Goal: Use online tool/utility: Utilize a website feature to perform a specific function

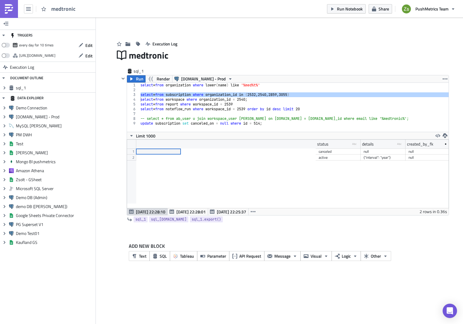
scroll to position [69, 321]
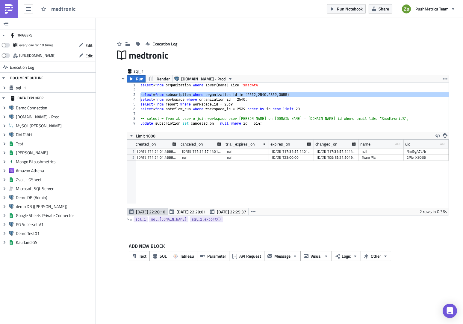
click at [11, 7] on img at bounding box center [9, 9] width 10 height 10
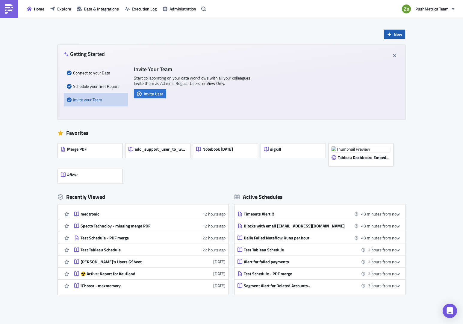
click at [394, 31] on span "New" at bounding box center [398, 34] width 8 height 6
click at [404, 60] on div "Notebook" at bounding box center [412, 58] width 40 height 6
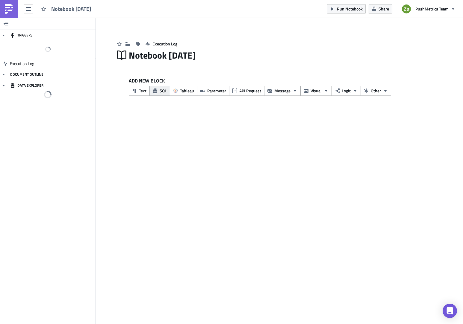
click at [164, 94] on button "SQL" at bounding box center [159, 91] width 21 height 10
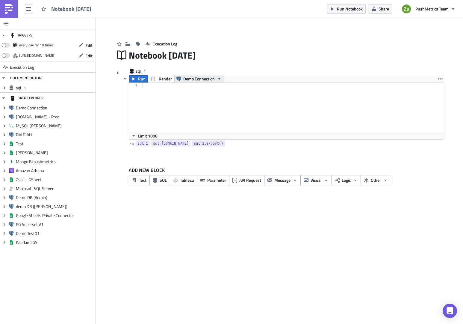
click at [193, 79] on span "Demo Connection" at bounding box center [198, 78] width 31 height 7
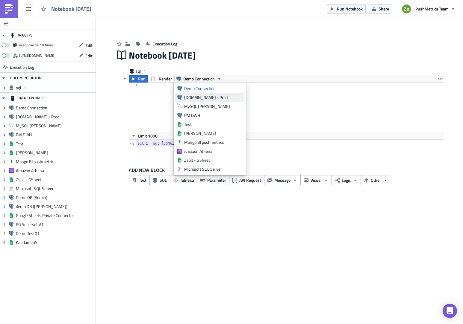
click at [196, 95] on div "[DOMAIN_NAME] - Prod" at bounding box center [213, 98] width 58 height 6
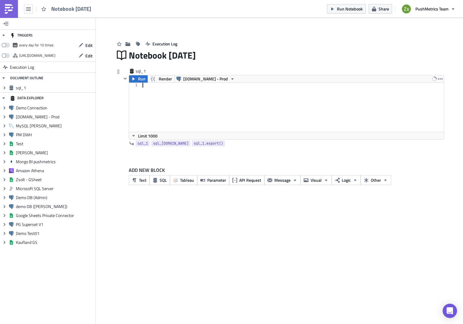
click at [211, 108] on div at bounding box center [292, 112] width 303 height 59
paste textarea "KjX31ExgDZ'"
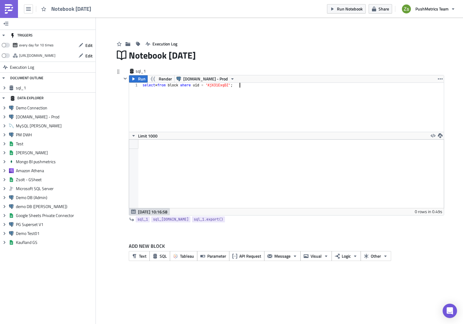
scroll to position [69, 314]
click at [181, 88] on div "select * from block where uid = 'KjX31ExgDZ' ;" at bounding box center [292, 112] width 303 height 59
click at [179, 86] on div "select * from block where uid = 'KjX31ExgDZ' ;" at bounding box center [292, 112] width 303 height 59
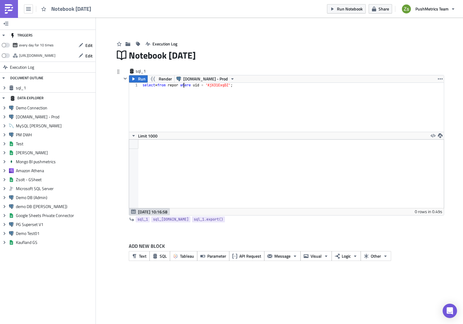
scroll to position [0, 4]
paste textarea "DzrWMgzlkP"
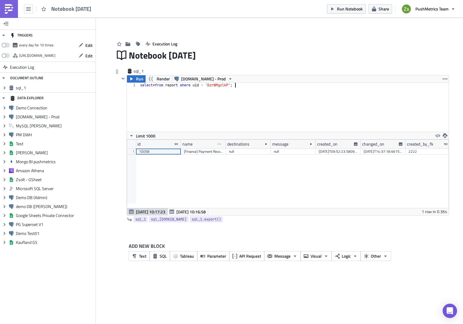
scroll to position [69, 321]
type textarea "select * from report where uid = 'DzrWMgzlkP';"
click at [148, 154] on div "10058" at bounding box center [158, 152] width 39 height 6
click at [229, 84] on div "select * from report where uid = 'DzrWMgzlkP' ;" at bounding box center [293, 112] width 309 height 59
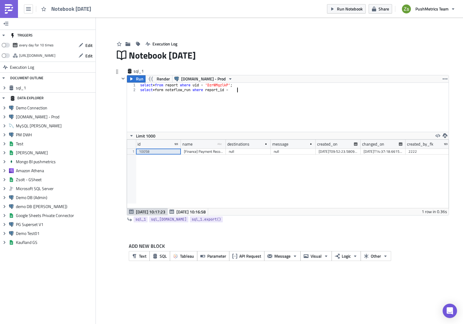
paste textarea "10058"
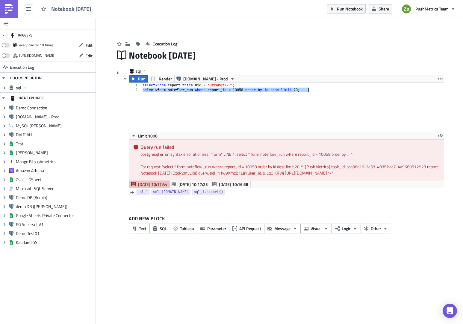
click at [168, 90] on div "select * from report where uid = 'DzrWMgzlkP' ; select * form noteflow_run wher…" at bounding box center [292, 107] width 302 height 49
click at [168, 90] on div "select * from report where uid = 'DzrWMgzlkP' ; select * form noteflow_run wher…" at bounding box center [292, 112] width 303 height 59
click at [164, 90] on div "select * from report where uid = 'DzrWMgzlkP' ; select * from noteflow_run wher…" at bounding box center [292, 112] width 303 height 59
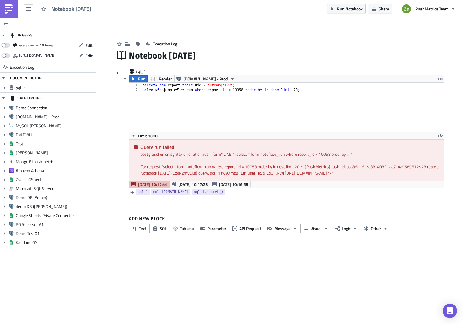
click at [164, 90] on div "select * from report where uid = 'DzrWMgzlkP' ; select * from noteflow_run wher…" at bounding box center [292, 112] width 303 height 59
type textarea "select * from noteflow_run where report_id = 10058 order by id desc limit 20;"
click at [133, 78] on icon "button" at bounding box center [133, 79] width 5 height 5
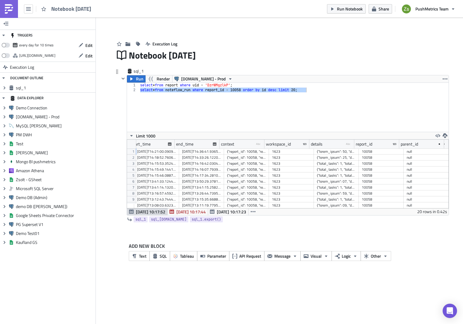
scroll to position [0, 0]
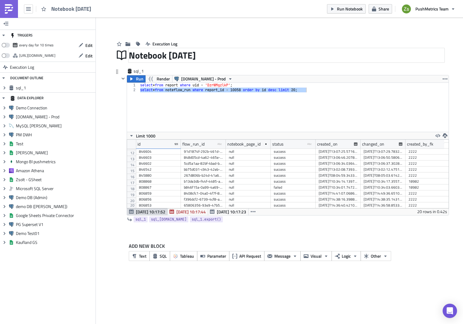
click at [181, 53] on div "Notebook [DATE]" at bounding box center [286, 55] width 315 height 14
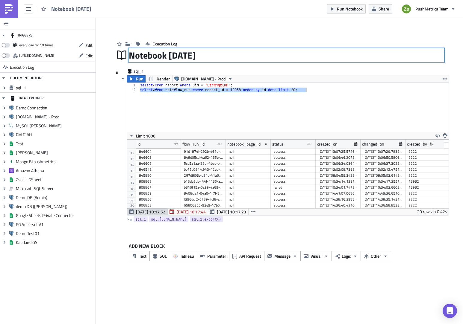
click at [181, 53] on input "Notebook [DATE]" at bounding box center [173, 55] width 89 height 11
type input "Slack channel not found"
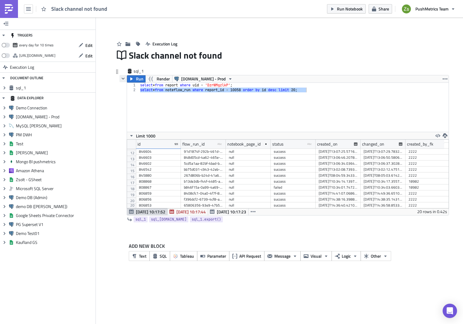
click at [122, 77] on icon "button" at bounding box center [123, 78] width 5 height 5
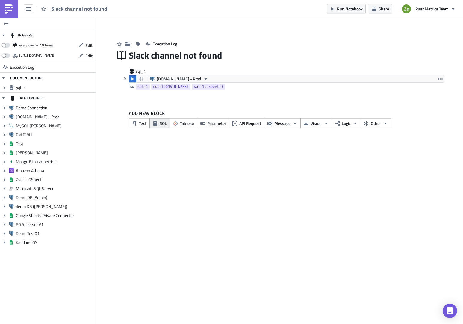
click at [158, 123] on button "SQL" at bounding box center [159, 124] width 21 height 10
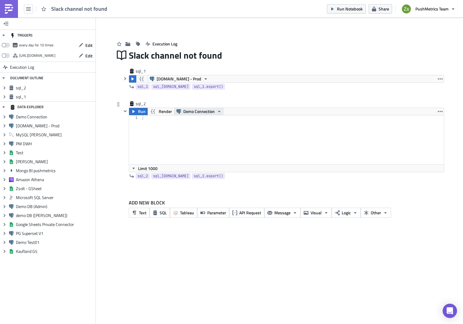
click at [190, 111] on span "Demo Connection" at bounding box center [198, 111] width 31 height 7
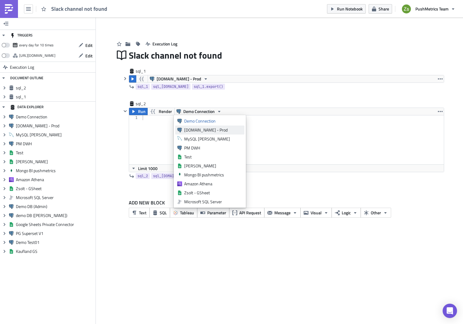
click at [196, 127] on link "[DOMAIN_NAME] - Prod" at bounding box center [209, 130] width 69 height 9
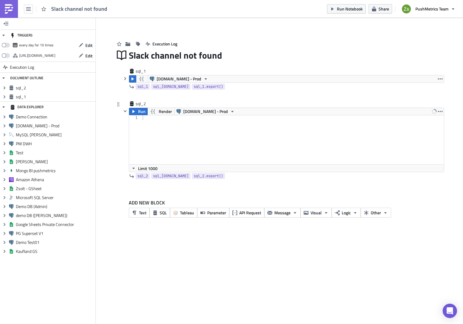
click at [187, 131] on div at bounding box center [292, 145] width 303 height 59
paste textarea "'[DATE]T00:00:00'"
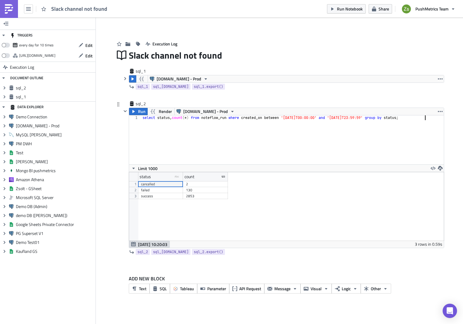
scroll to position [69, 314]
click at [168, 192] on div "failed" at bounding box center [160, 190] width 39 height 6
click at [191, 152] on div "select status , count ( * ) from noteflow_run where created_on between '[DATE]T…" at bounding box center [292, 145] width 303 height 59
click at [194, 118] on div "select status , count ( * ) from noteflow_run where created_on between '[DATE]T…" at bounding box center [292, 145] width 303 height 59
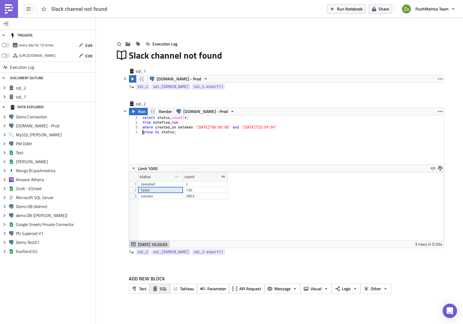
type textarea "group by status;"
click at [162, 288] on span "SQL" at bounding box center [163, 289] width 7 height 6
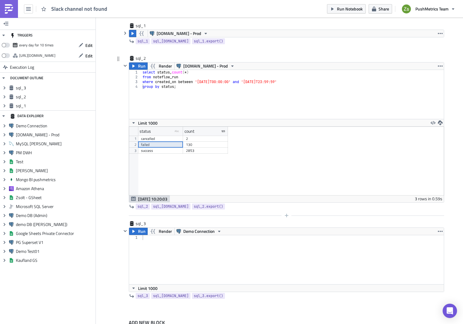
scroll to position [72, 0]
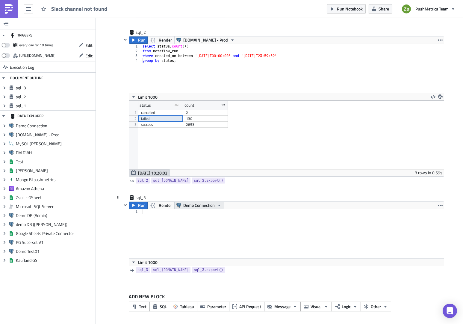
click at [199, 204] on span "Demo Connection" at bounding box center [198, 205] width 31 height 7
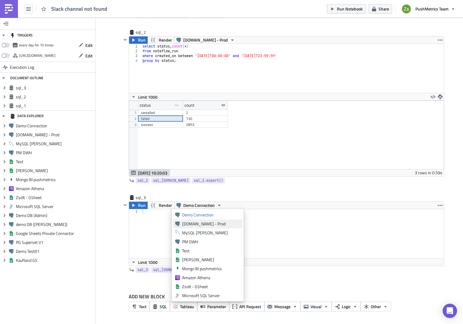
click at [205, 227] on div "[DOMAIN_NAME] - Prod" at bounding box center [211, 224] width 58 height 6
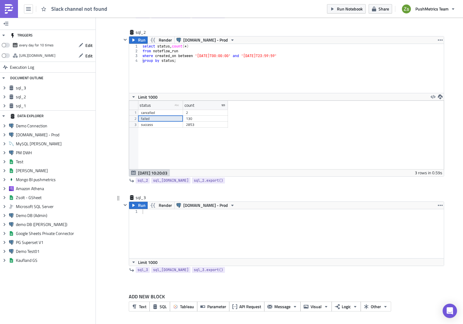
click at [208, 216] on div at bounding box center [292, 239] width 303 height 59
click at [189, 249] on div "select" at bounding box center [292, 239] width 303 height 59
type textarea "select * from noteflow"
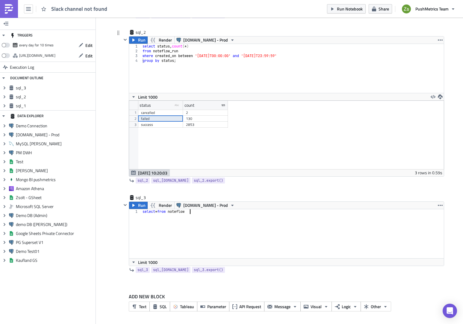
click at [192, 53] on div "select status , count ( * ) from noteflow_run where created_on between '[DATE]T…" at bounding box center [292, 73] width 303 height 59
click at [192, 58] on div "select status , count ( * ) from noteflow_run where created_on between '[DATE]T…" at bounding box center [292, 73] width 303 height 59
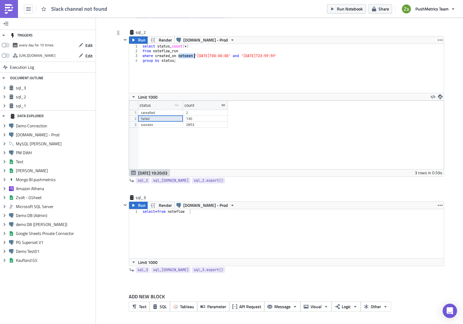
click at [192, 58] on div "select status , count ( * ) from noteflow_run where created_on between '[DATE]T…" at bounding box center [292, 73] width 303 height 59
type textarea "where created_on between '[DATE]T00:00:00' and '[DATE]T23:59:59' group by statu…"
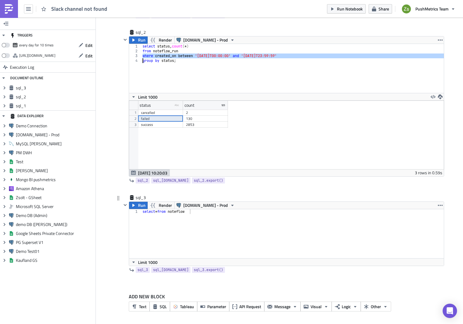
click at [207, 248] on div "select * from noteflow" at bounding box center [292, 239] width 303 height 59
type textarea "select * from noteflow_run_log"
paste textarea "where created_on between '[DATE]T00:00:00' and '[DATE]T23:59:59'"
type textarea "where created_on between '[DATE]T00:00:00' and '[DATE]T23:59:59'"
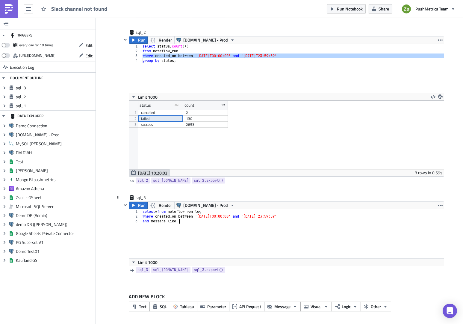
scroll to position [0, 3]
click at [237, 231] on div "select * from noteflow_run_log where created_on between '[DATE]T00:00:00' and '…" at bounding box center [292, 239] width 303 height 59
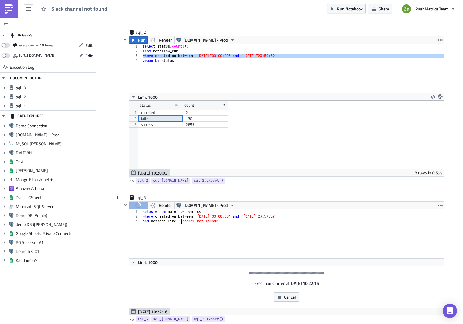
scroll to position [0, 3]
click at [199, 220] on div "select * from noteflow_run_log where created_on between '[DATE]T00:00:00' and '…" at bounding box center [292, 239] width 303 height 59
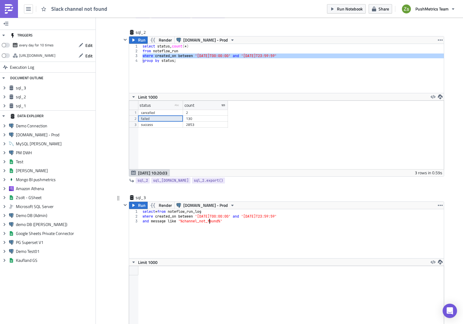
scroll to position [69, 314]
type textarea "and message like '%channel_not_found%'"
click at [138, 204] on span "Run" at bounding box center [141, 205] width 7 height 7
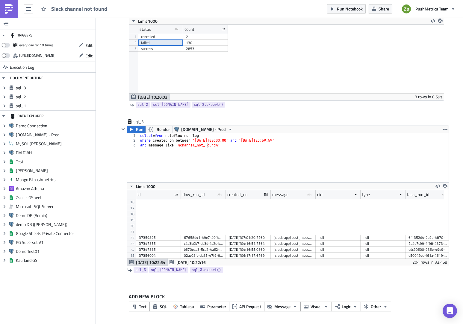
scroll to position [30, 0]
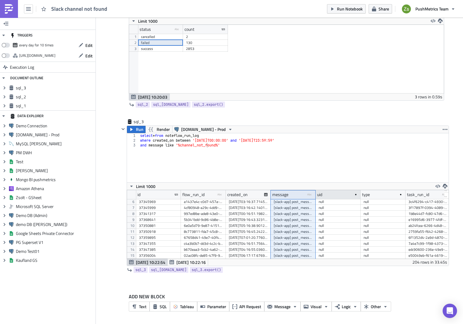
click at [314, 195] on div "id flow_run_id type-text Created with Sketch. created_on message type-text Crea…" at bounding box center [315, 194] width 359 height 9
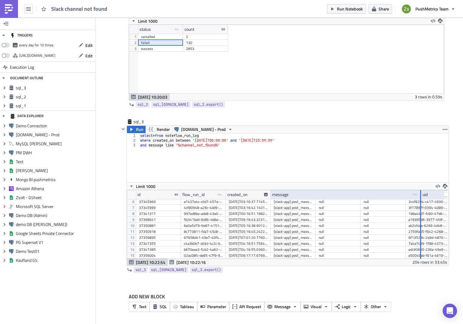
drag, startPoint x: 313, startPoint y: 195, endPoint x: 427, endPoint y: 206, distance: 114.6
click at [427, 206] on div "id flow_run_id type-text Created with Sketch. created_on message type-text Crea…" at bounding box center [287, 224] width 321 height 69
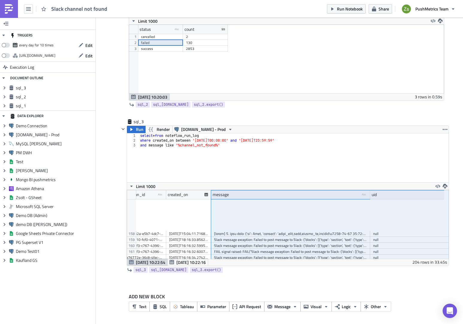
scroll to position [980, 60]
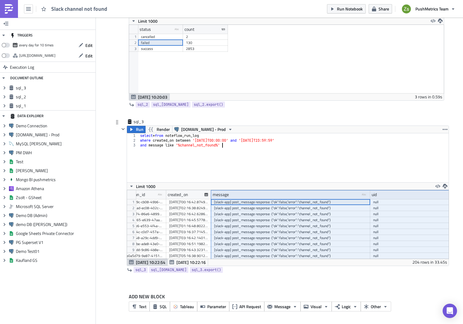
click at [295, 154] on div "select * from noteflow_run_log where created_on between '[DATE]T00:00:00' and '…" at bounding box center [293, 162] width 309 height 59
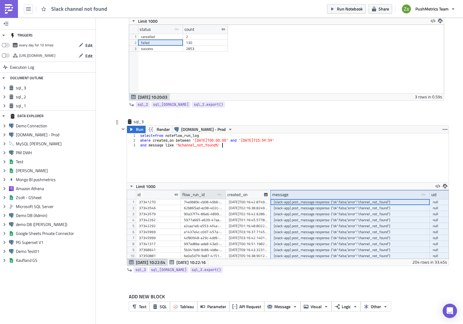
click at [200, 196] on div "flow_run_id" at bounding box center [193, 194] width 22 height 9
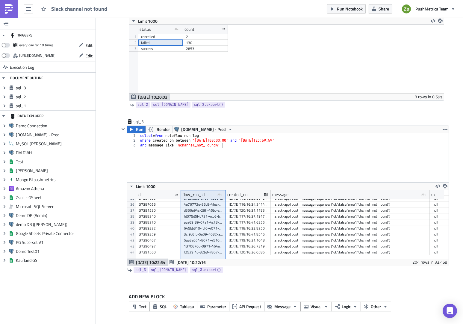
scroll to position [267, 0]
click at [365, 228] on div "Slack message exception: Failed to post message to Slack: {'blocks': [{'type': …" at bounding box center [350, 228] width 153 height 6
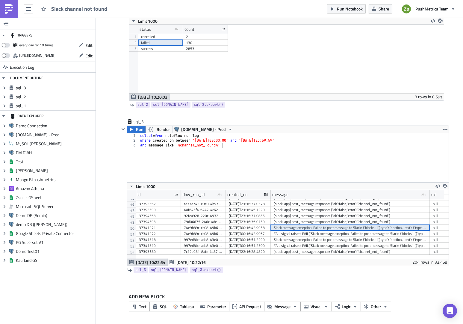
click at [323, 167] on div "select * from noteflow_run_log where created_on between '[DATE]T00:00:00' and '…" at bounding box center [293, 162] width 309 height 59
click at [328, 235] on div "FAIL signal raised: FAIL("Slack message exception: Failed to post message to Sl…" at bounding box center [350, 234] width 153 height 6
click at [295, 177] on div "select * from noteflow_run_log where created_on between '[DATE]T00:00:00' and '…" at bounding box center [293, 162] width 309 height 59
paste textarea
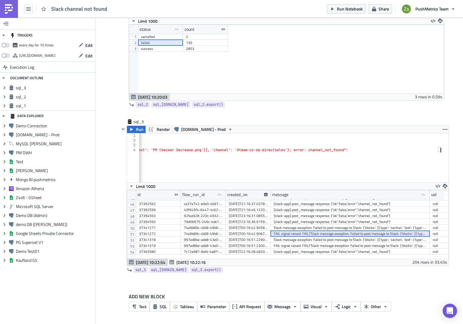
scroll to position [0, 1456]
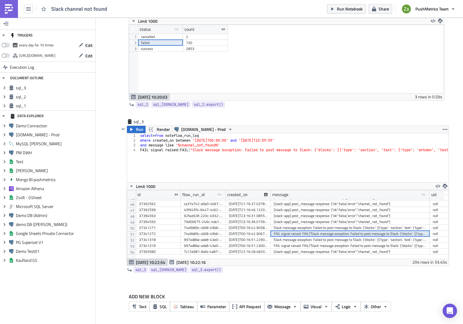
scroll to position [0, 18]
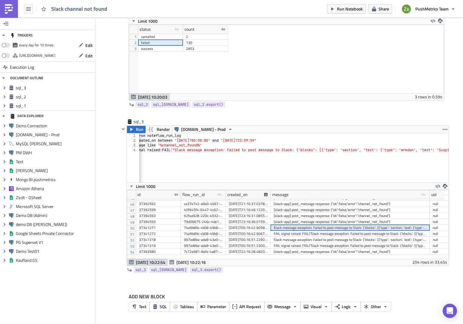
click at [290, 229] on div "Slack message exception: Failed to post message to Slack: {'blocks': [{'type': …" at bounding box center [350, 228] width 153 height 6
click at [291, 245] on div "FAIL signal raised: FAIL("Slack message exception: Failed to post message to Sl…" at bounding box center [350, 246] width 153 height 6
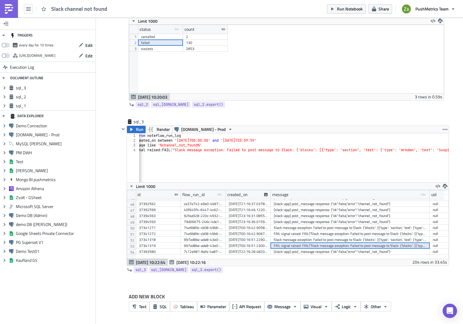
paste textarea
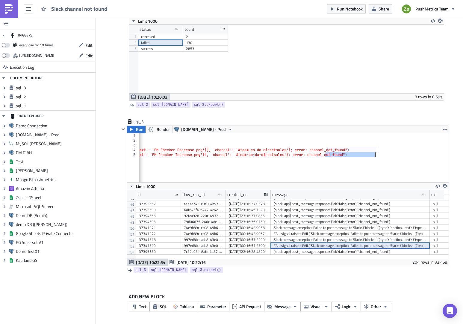
drag, startPoint x: 323, startPoint y: 153, endPoint x: 371, endPoint y: 154, distance: 48.5
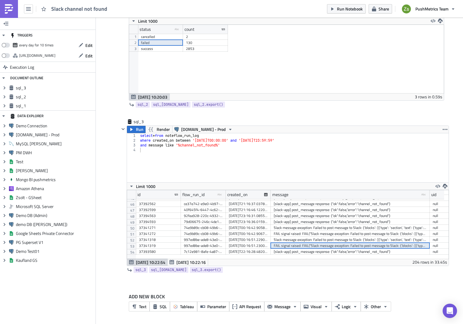
click at [323, 246] on div "FAIL signal raised: FAIL("Slack message exception: Failed to post message to Sl…" at bounding box center [350, 246] width 153 height 6
click at [273, 164] on div "select * from noteflow_run_log where created_on between '[DATE]T00:00:00' and '…" at bounding box center [293, 160] width 309 height 54
paste textarea
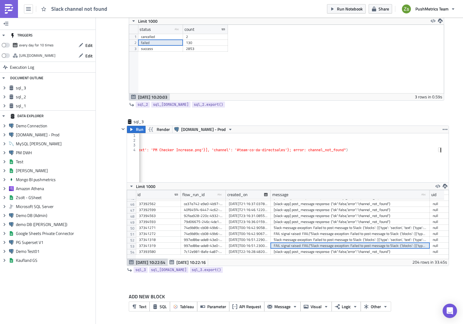
type textarea "FAIL signal raised: FAIL("Slack message exception: Failed to post message to Sl…"
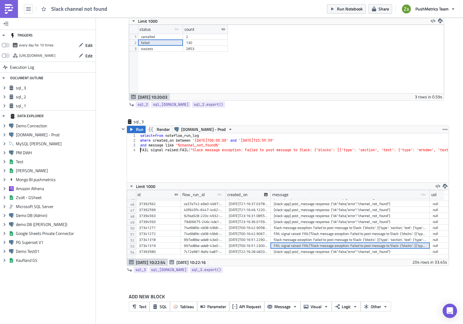
scroll to position [0, 18]
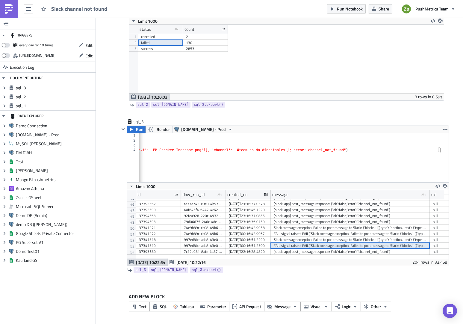
scroll to position [0, 1453]
drag, startPoint x: 298, startPoint y: 151, endPoint x: 324, endPoint y: 148, distance: 25.2
click at [324, 150] on div "select * from noteflow_run_log where created_on between '[DATE]T00:00:00' and '…" at bounding box center [293, 157] width 309 height 49
type textarea "FAIL signal raised: FAIL("Slack message exception: Failed to post message to Sl…"
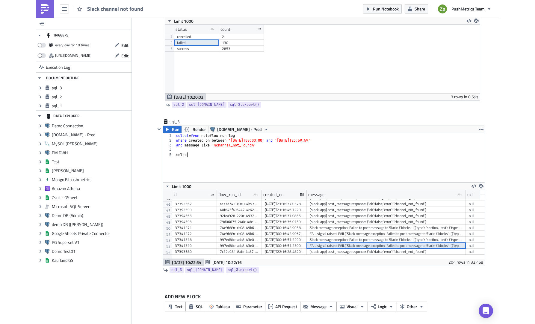
scroll to position [0, 1]
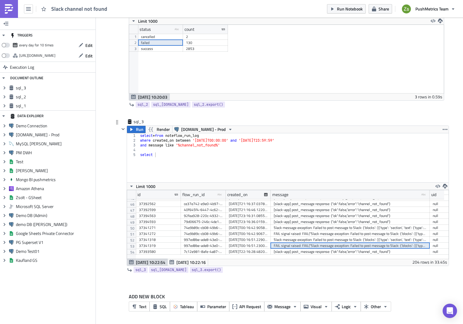
click at [299, 248] on div "FAIL signal raised: FAIL("Slack message exception: Failed to post message to Sl…" at bounding box center [350, 246] width 153 height 6
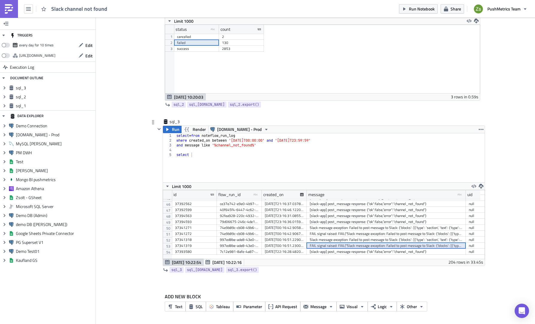
click at [224, 141] on div "select * from noteflow_run_log where created_on between '[DATE]T00:00:00' and '…" at bounding box center [329, 162] width 309 height 59
click at [253, 136] on div "select * from noteflow_run_log where created_on between '[DATE]T00:00:00' and '…" at bounding box center [329, 162] width 309 height 59
type textarea "and message like '%channel_not_found%'"
click at [237, 199] on div "flow_run_id" at bounding box center [229, 194] width 22 height 9
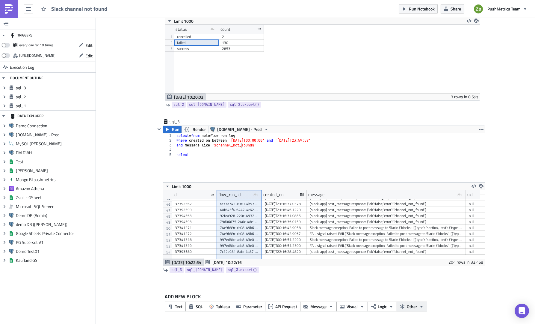
click at [402, 308] on icon "button" at bounding box center [402, 307] width 5 height 5
click at [371, 307] on icon "button" at bounding box center [373, 306] width 5 height 5
click at [341, 318] on div "Code Block" at bounding box center [337, 316] width 40 height 6
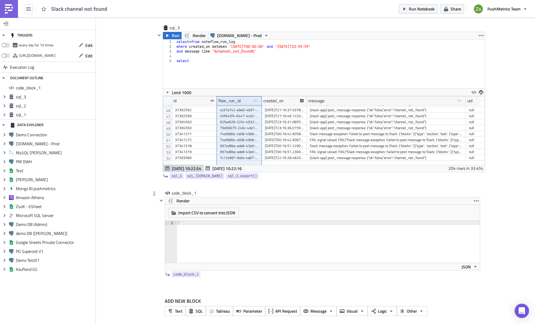
scroll to position [246, 0]
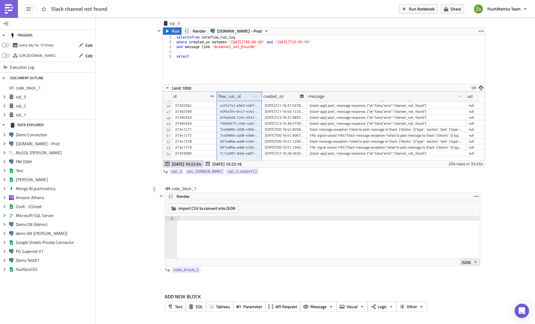
click at [459, 259] on button "JSON" at bounding box center [469, 262] width 20 height 7
click at [462, 281] on div "Text" at bounding box center [486, 281] width 50 height 6
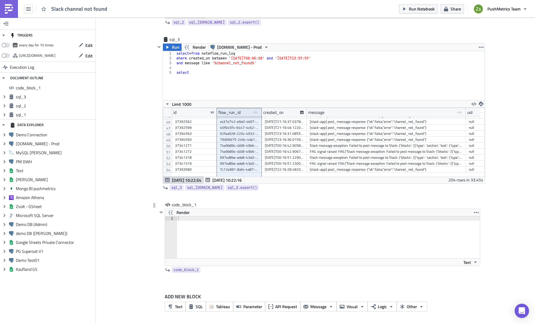
scroll to position [230, 0]
click at [353, 244] on div at bounding box center [328, 242] width 303 height 50
paste textarea
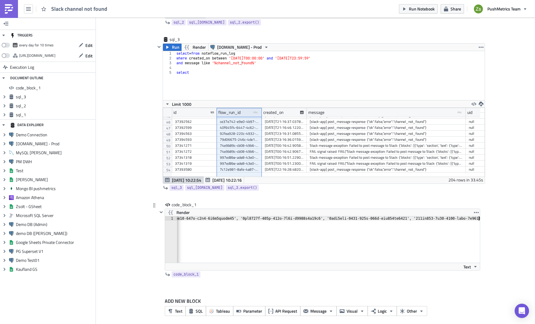
scroll to position [0, 0]
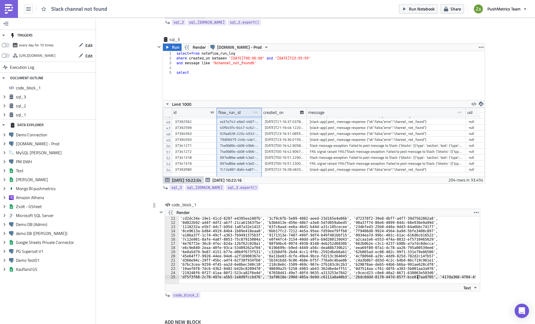
click at [415, 277] on div "'0d022b92-ad4f-4df2-ab7f-21ca61563f5e', 'b3b6413e-d59e-48b7-a3e8-5d7d059abed5',…" at bounding box center [494, 252] width 630 height 71
click at [415, 277] on div "'1118232a-e5b7-4dc7-b95d-1a07a32e1415', '637c8aad-ee6a-46d1-b44d-a31c185cecee',…" at bounding box center [375, 252] width 393 height 71
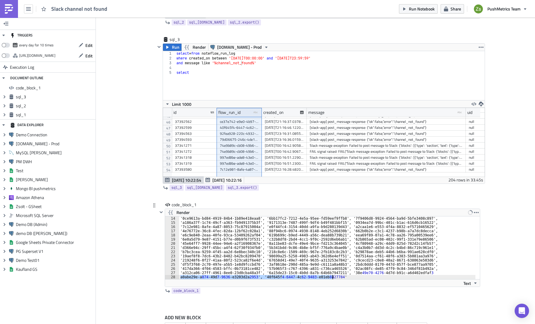
click at [415, 277] on div "'0ce9613a-bd84-4919-84b4-1b89e418eaa8', '6bb17fc2-7212-4e5a-95ee-fd59eef9ffb8',…" at bounding box center [327, 252] width 296 height 71
click at [420, 267] on div "'0ce9613a-bd84-4919-84b4-1b89e418eaa8', '6bb17fc2-7212-4e5a-95ee-fd59eef9ffb8',…" at bounding box center [327, 252] width 296 height 71
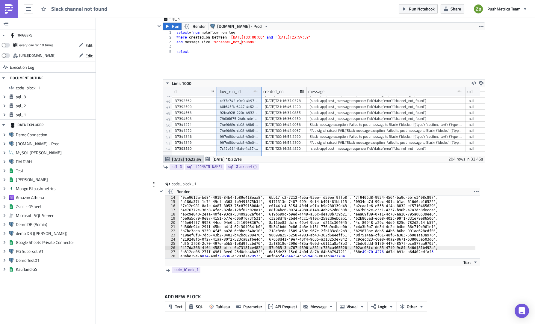
click at [426, 253] on div "'0ce9613a-bd84-4919-84b4-1b89e418eaa8', '6bb17fc2-7212-4e5a-95ee-fd59eef9ffb8',…" at bounding box center [327, 231] width 296 height 71
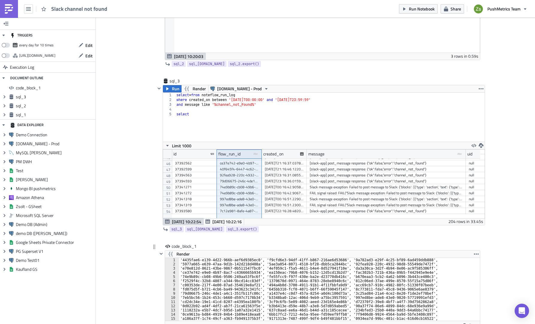
scroll to position [161, 0]
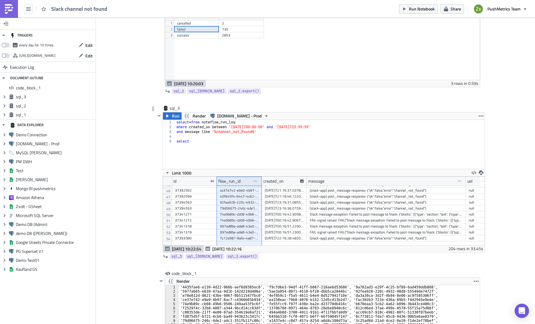
type textarea "'a0abe29e-a874-49d7-9636-e3203d2a2953', '40f645f4-6447-4c62-9483-e01eb8427784'"
click at [304, 147] on div "select * from noteflow_run_log where created_on between '[DATE]T00:00:00' and '…" at bounding box center [329, 149] width 309 height 59
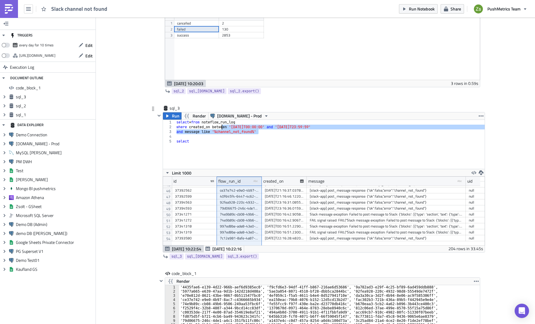
drag, startPoint x: 261, startPoint y: 132, endPoint x: 220, endPoint y: 128, distance: 40.7
click at [220, 128] on div "select * from noteflow_run_log where created_on between '[DATE]T00:00:00' and '…" at bounding box center [329, 149] width 309 height 59
click at [216, 142] on div "select * from noteflow_run_log where created_on between '[DATE]T00:00:00' and '…" at bounding box center [329, 149] width 309 height 59
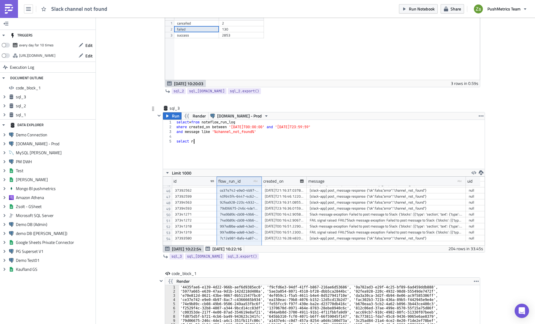
scroll to position [0, 1]
paste textarea "regexp_match("
paste textarea "'''channel'':\s*''([^'']+)'''"
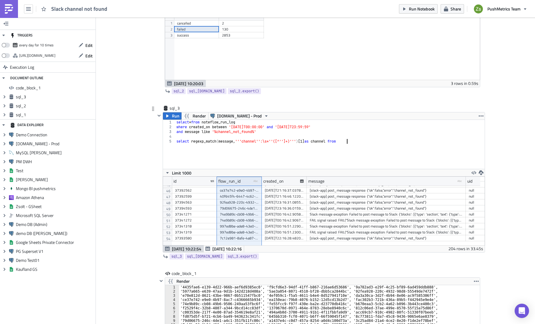
click at [232, 121] on div "select * from noteflow_run_log where created_on between '[DATE]T00:00:00' and '…" at bounding box center [329, 149] width 309 height 59
click at [334, 143] on div "select * from noteflow_run_log where created_on between '[DATE]T00:00:00' and '…" at bounding box center [329, 149] width 309 height 59
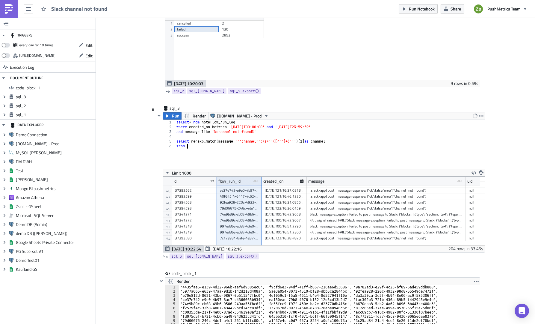
paste textarea "noteflow_run_log"
type textarea "from noteflow_run_log"
type textarea "select regexp_match(message, '''channel'':\s*''([^'']+)''')[1] as channel"
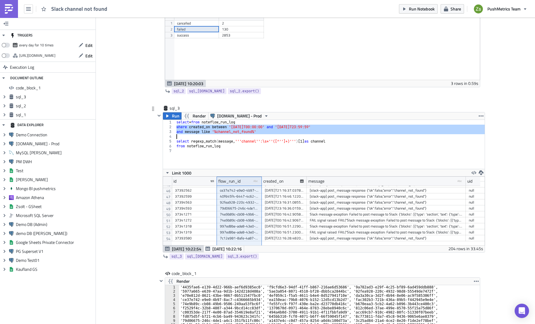
type textarea "where created_on between '[DATE]T00:00:00' and '[DATE]T23:59:59' and message li…"
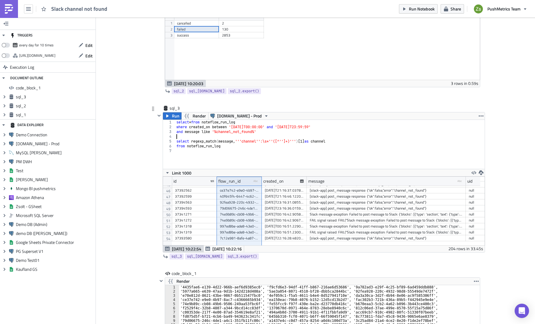
type textarea "from noteflow_run_log"
paste textarea "and message like '%channel_not_found%'"
type textarea "and message like '%channel_not_found%' and flow_run_id in ("
click at [193, 271] on div "code_block_1" at bounding box center [186, 274] width 30 height 6
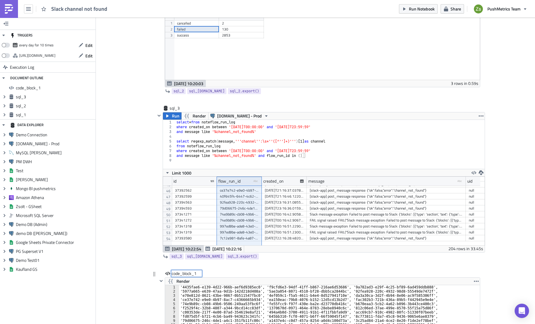
click at [190, 275] on input "code_block_1" at bounding box center [186, 274] width 30 height 6
type input "flow_runs"
click at [213, 272] on div "flow_runs" at bounding box center [318, 274] width 322 height 7
click at [315, 154] on div "select * from noteflow_run_log where created_on between '[DATE]T00:00:00' and '…" at bounding box center [329, 149] width 309 height 59
paste textarea "flow_runs}}"
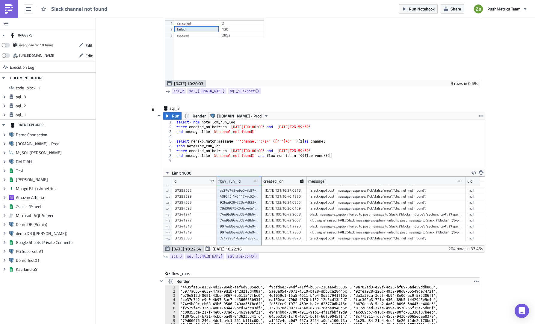
scroll to position [0, 13]
click at [200, 115] on span "Render" at bounding box center [198, 116] width 13 height 7
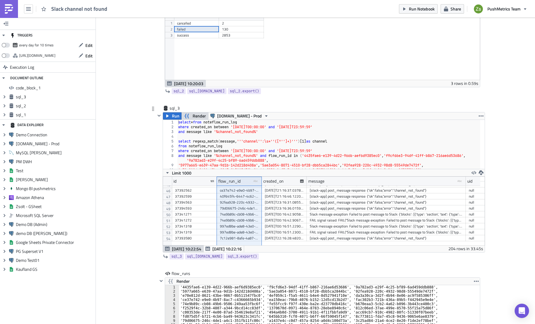
click at [200, 115] on span "Render" at bounding box center [198, 116] width 13 height 7
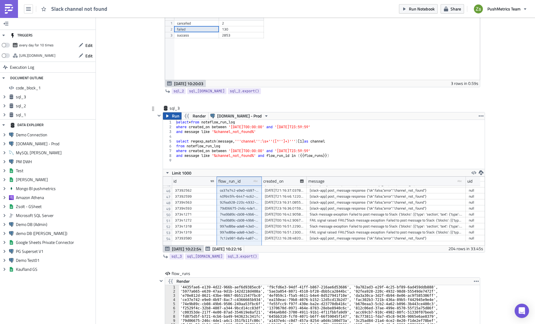
click at [172, 116] on span "Run" at bounding box center [175, 116] width 7 height 7
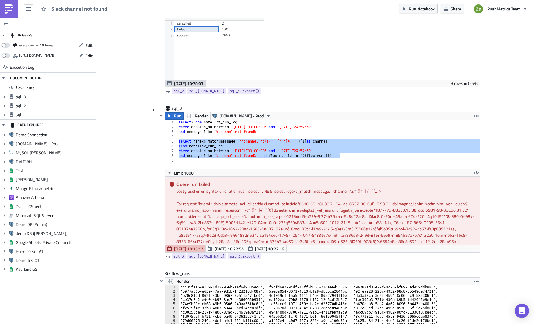
drag, startPoint x: 343, startPoint y: 155, endPoint x: 174, endPoint y: 142, distance: 169.9
click at [174, 142] on div "and message like '%channel_not_found%' and flow_run_id in ({{ flow_runs }}) 1 2…" at bounding box center [322, 144] width 315 height 49
click at [174, 115] on span "Run" at bounding box center [177, 116] width 7 height 7
click at [260, 140] on div "select * from noteflow_run_log where created_on between '[DATE]T00:00:00' and '…" at bounding box center [328, 144] width 302 height 49
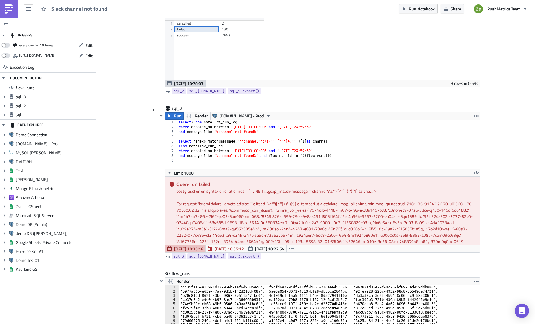
click at [247, 143] on div "select * from noteflow_run_log where created_on between '[DATE]T00:00:00' and '…" at bounding box center [331, 149] width 309 height 59
type textarea "and message like '%channel_not_found%' and flow_run_id in ({{ flow_runs }})"
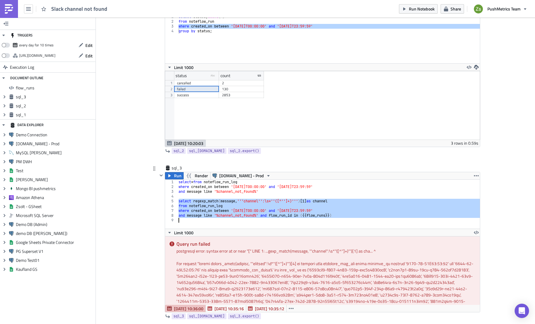
scroll to position [251, 0]
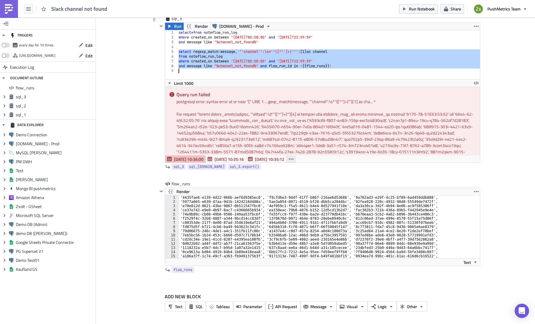
click at [291, 158] on icon "button" at bounding box center [291, 159] width 5 height 5
click at [283, 169] on link "[DATE] 10:22:54" at bounding box center [267, 173] width 51 height 9
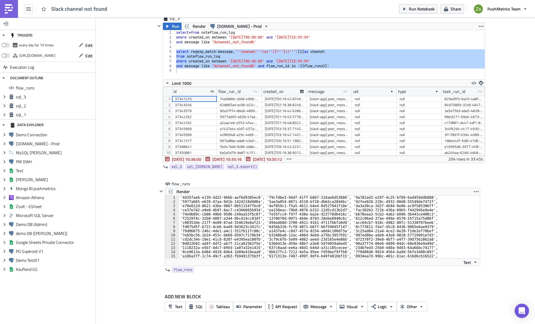
scroll to position [69, 321]
click at [336, 91] on div "message type-text Created with Sketch." at bounding box center [328, 91] width 45 height 9
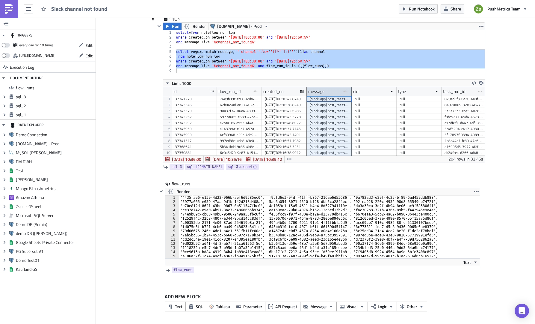
click at [327, 92] on div "message type-text Created with Sketch." at bounding box center [328, 91] width 45 height 9
drag, startPoint x: 348, startPoint y: 91, endPoint x: 444, endPoint y: 95, distance: 96.2
click at [351, 95] on div at bounding box center [350, 91] width 1 height 9
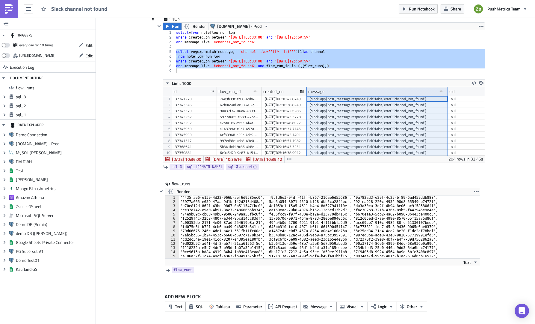
click at [360, 105] on div "[slack-app] post_message response: {"ok":false,"error":"channel_not_found"}" at bounding box center [376, 105] width 135 height 6
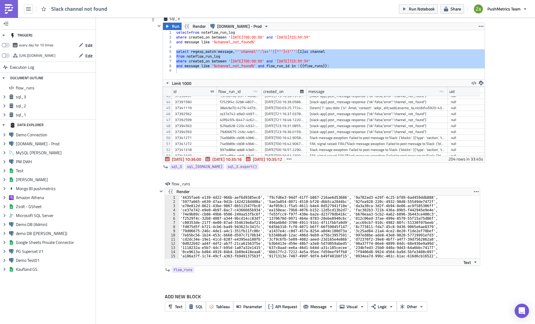
scroll to position [240, 0]
click at [353, 122] on div at bounding box center [376, 123] width 135 height 6
click at [332, 72] on div "select * from noteflow_run_log where created_on between '[DATE]T00:00:00' and '…" at bounding box center [329, 54] width 309 height 49
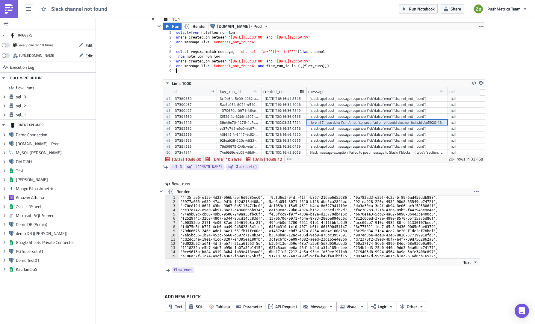
paste textarea
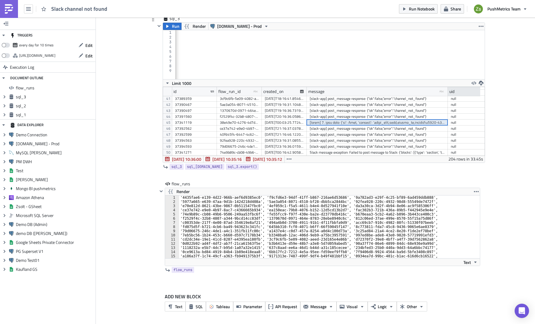
click at [447, 92] on div "uid" at bounding box center [469, 91] width 45 height 9
drag, startPoint x: 444, startPoint y: 92, endPoint x: 521, endPoint y: 97, distance: 76.8
click at [462, 97] on div "Add Image Execution Log Slack channel not found sql_1 [DOMAIN_NAME] - Prod sele…" at bounding box center [315, 46] width 439 height 558
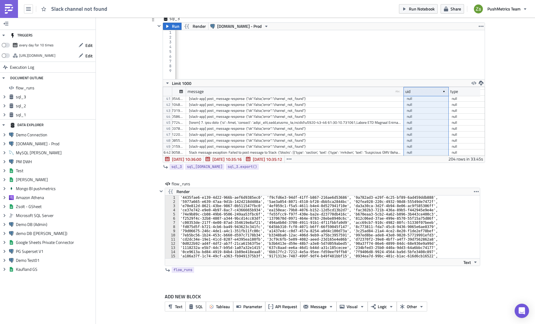
scroll to position [240, 214]
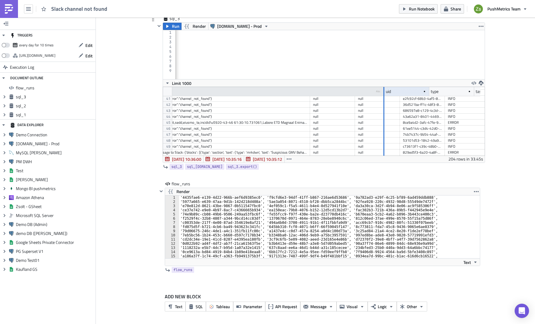
drag, startPoint x: 306, startPoint y: 89, endPoint x: 418, endPoint y: 95, distance: 112.1
click at [384, 95] on div at bounding box center [383, 91] width 1 height 9
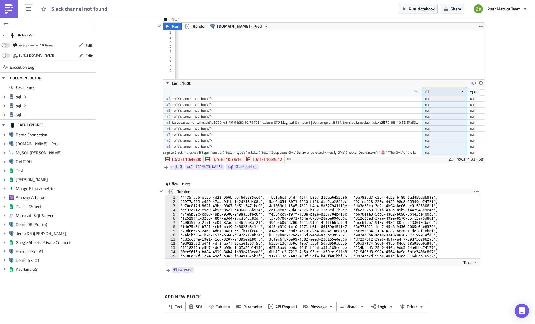
drag, startPoint x: 420, startPoint y: 89, endPoint x: 485, endPoint y: 90, distance: 65.9
click at [462, 90] on div "Add Image Execution Log Slack channel not found sql_1 [DOMAIN_NAME] - Prod sele…" at bounding box center [315, 46] width 439 height 558
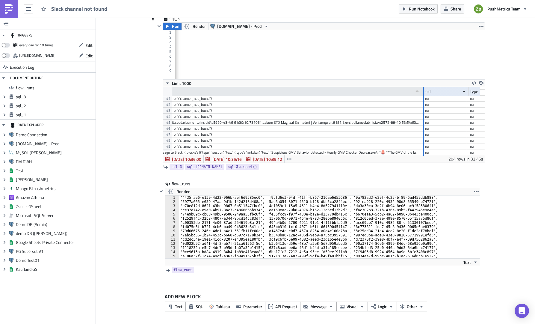
drag, startPoint x: 418, startPoint y: 90, endPoint x: 474, endPoint y: 92, distance: 55.4
click at [424, 92] on div at bounding box center [422, 91] width 1 height 9
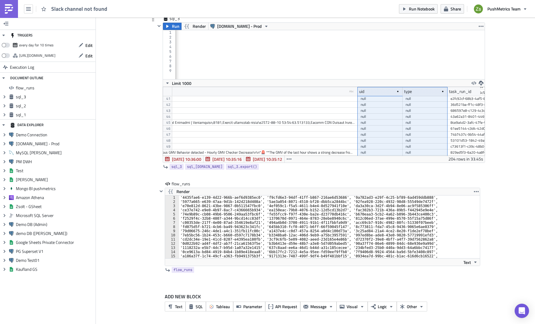
scroll to position [0, 334]
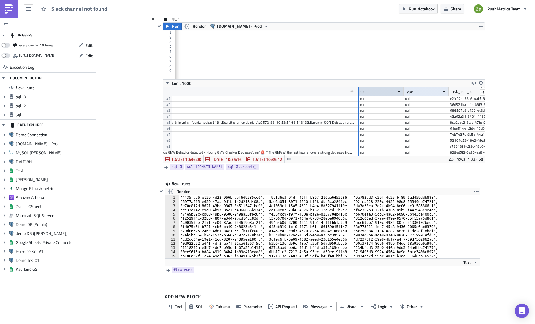
drag, startPoint x: 355, startPoint y: 91, endPoint x: 419, endPoint y: 89, distance: 64.1
click at [359, 89] on div at bounding box center [358, 91] width 1 height 9
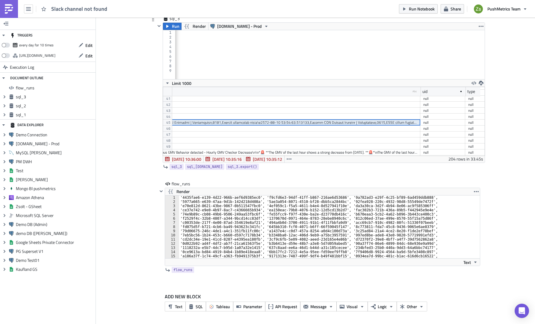
click at [353, 125] on div at bounding box center [196, 123] width 442 height 6
click at [365, 80] on div "Limit 1000" at bounding box center [323, 82] width 321 height 7
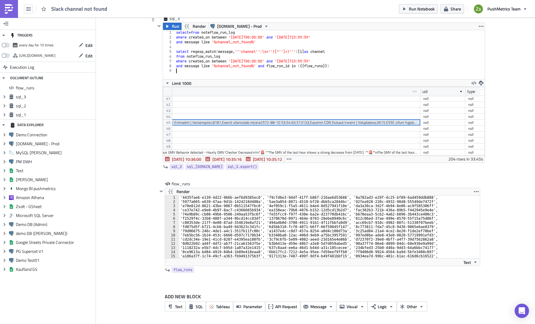
click at [367, 70] on div "select * from noteflow_run_log where created_on between '[DATE]T00:00:00' and '…" at bounding box center [329, 57] width 309 height 54
paste textarea
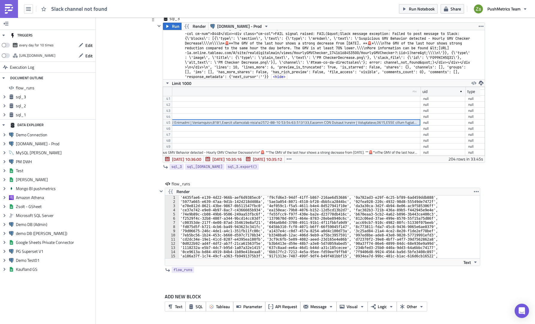
click at [406, 63] on div "[ slack ] 1 . file info : { 'ok' : True , 'content' : 'start_time,name,report_i…" at bounding box center [327, 104] width 305 height 1419
click at [373, 69] on div "[ slack ] 1 . file info : { 'ok' : True , 'content' : 'start_time,name,report_i…" at bounding box center [327, 104] width 305 height 1419
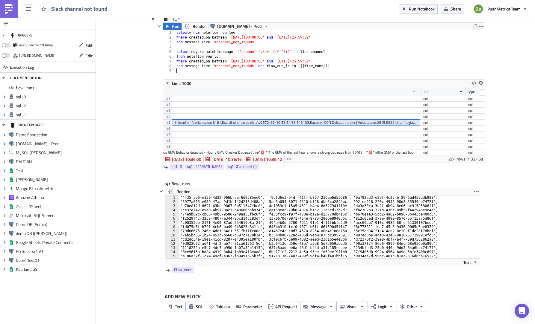
click at [345, 124] on div at bounding box center [196, 123] width 442 height 6
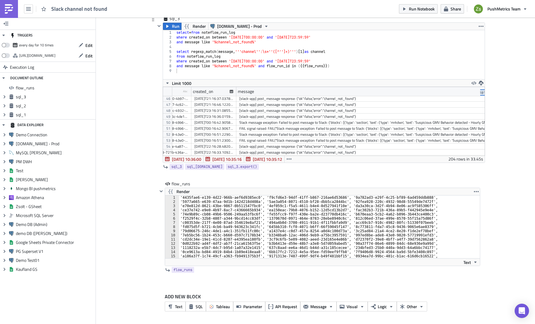
click at [256, 124] on div "Slack message exception: Failed to post message to Slack: {'blocks': [{'type': …" at bounding box center [460, 123] width 442 height 6
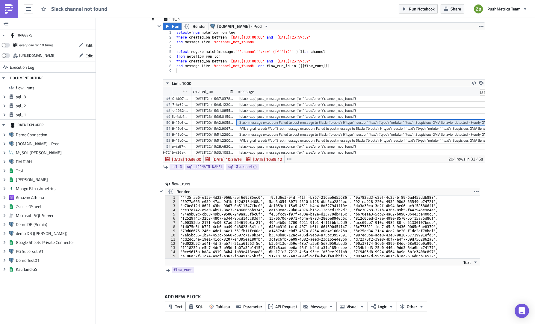
click at [273, 125] on div "Slack message exception: Failed to post message to Slack: {'blocks': [{'type': …" at bounding box center [460, 123] width 442 height 6
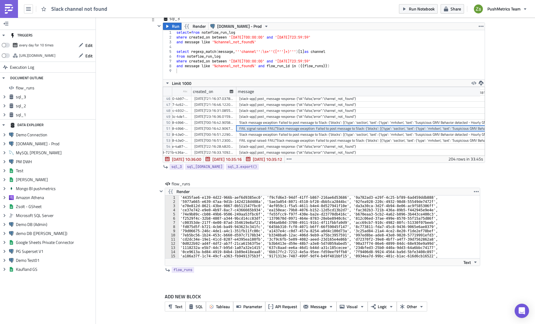
click at [266, 129] on div "FAIL signal raised: FAIL("Slack message exception: Failed to post message to Sl…" at bounding box center [460, 129] width 442 height 6
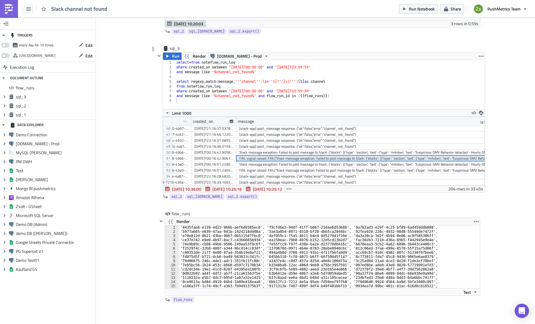
click at [357, 87] on div "select * from noteflow_run_log where created_on between '[DATE]T00:00:00' and '…" at bounding box center [329, 89] width 309 height 59
click at [356, 98] on div "select * from noteflow_run_log where created_on between '[DATE]T00:00:00' and '…" at bounding box center [329, 89] width 309 height 59
click at [226, 96] on div "select * from noteflow_run_log where created_on between '[DATE]T00:00:00' and '…" at bounding box center [329, 89] width 309 height 59
click at [354, 93] on div "select * from noteflow_run_log where created_on between '[DATE]T00:00:00' and '…" at bounding box center [329, 89] width 309 height 59
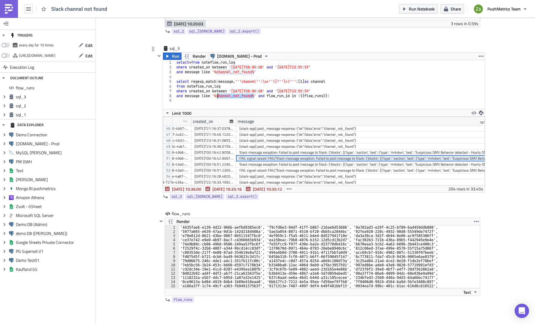
type textarea "where created_on between '[DATE]T00:00:00' and '[DATE]T23:59:59'"
click at [360, 99] on div "select * from noteflow_run_log where created_on between '[DATE]T00:00:00' and '…" at bounding box center [329, 89] width 309 height 59
click at [244, 97] on div "select * from noteflow_run_log where created_on between '[DATE]T00:00:00' and '…" at bounding box center [329, 89] width 309 height 59
type textarea "and message like '%channel_not_found%' and flow_run_id in ({{ flow_runs }})"
paste textarea
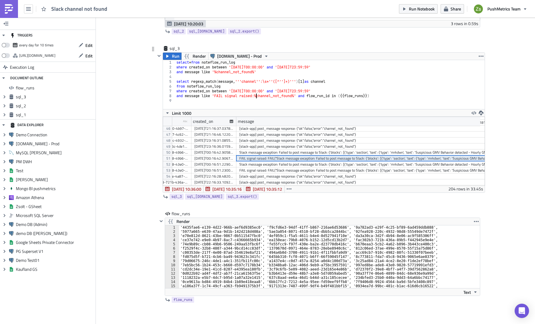
click at [167, 52] on div "Run Render [DOMAIN_NAME] - Prod and message like 'FAIL signal raised:%channel_n…" at bounding box center [324, 122] width 322 height 141
click at [198, 81] on div "select * from noteflow_run_log where created_on between '[DATE]T00:00:00' and '…" at bounding box center [329, 89] width 309 height 59
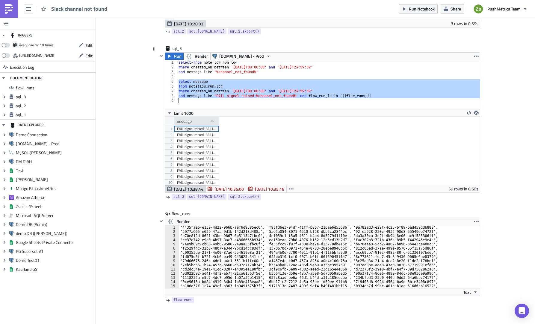
type textarea "and message like 'FAIL signal raised:%channel_not_found%' and flow_run_id in ({…"
click at [194, 122] on div "message type-text Created with Sketch." at bounding box center [196, 121] width 45 height 9
